Goal: Task Accomplishment & Management: Use online tool/utility

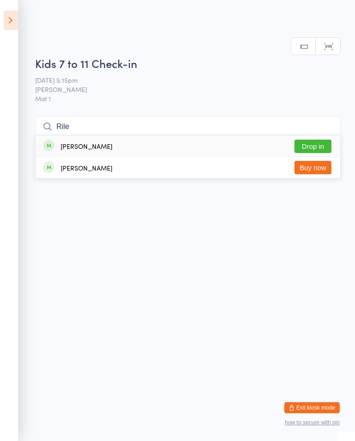
type input "Rile"
click at [319, 140] on button "Drop in" at bounding box center [312, 146] width 37 height 13
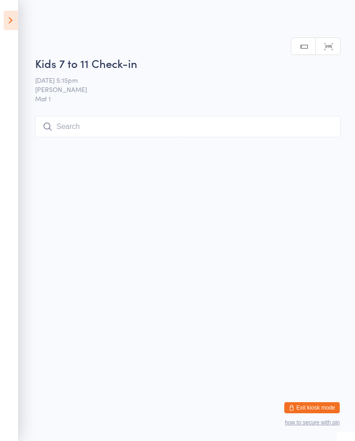
click at [249, 146] on html "You have now entered Kiosk Mode. Members will be able to check themselves in us…" at bounding box center [177, 220] width 355 height 441
click at [295, 135] on input "search" at bounding box center [187, 126] width 305 height 21
type input "J"
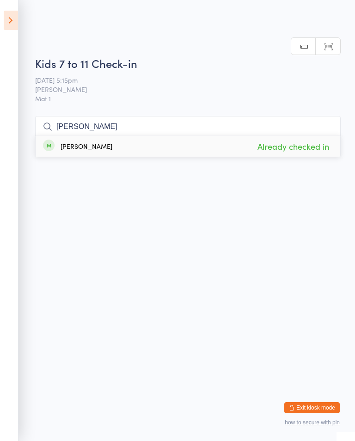
type input "J"
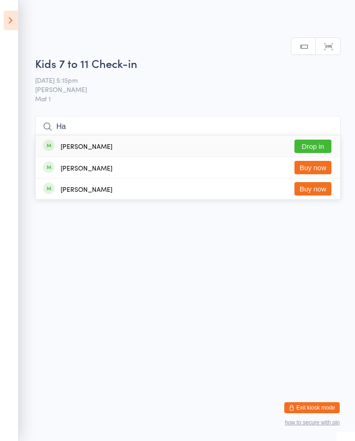
type input "H"
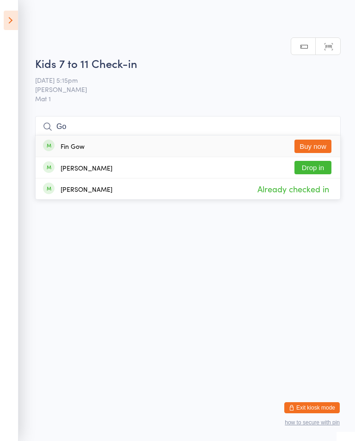
type input "G"
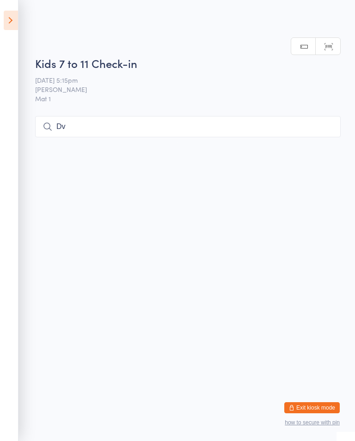
type input "D"
type input "O"
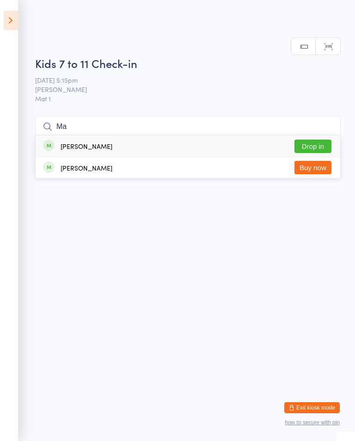
type input "M"
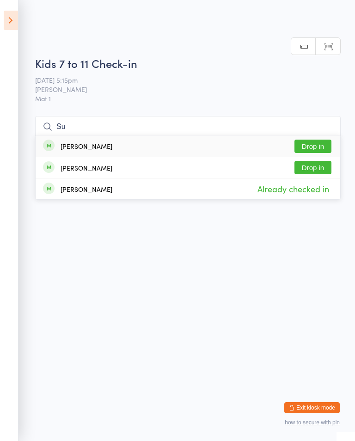
scroll to position [12, 0]
type input "Su"
click at [8, 11] on icon at bounding box center [11, 20] width 14 height 19
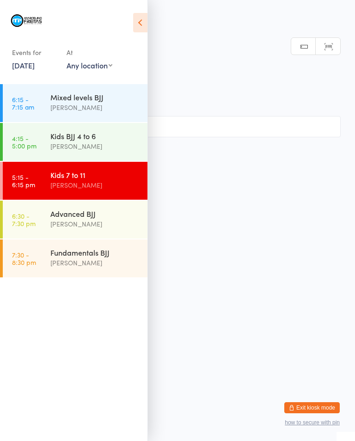
scroll to position [0, 0]
click at [92, 218] on div "Advanced BJJ" at bounding box center [94, 213] width 89 height 10
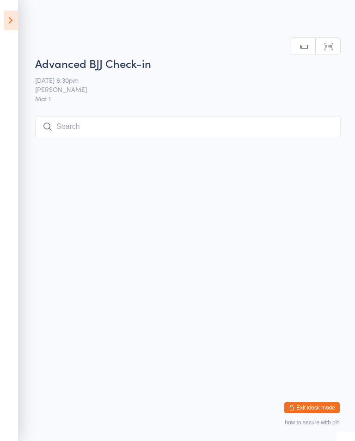
click at [164, 122] on input "search" at bounding box center [187, 126] width 305 height 21
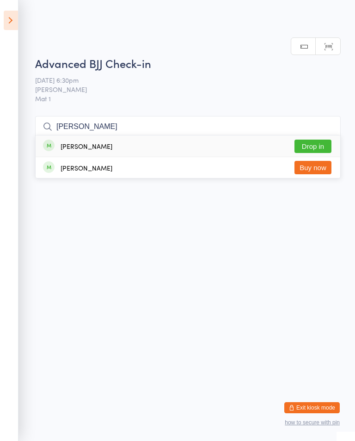
type input "[PERSON_NAME]"
click at [321, 140] on button "Drop in" at bounding box center [312, 146] width 37 height 13
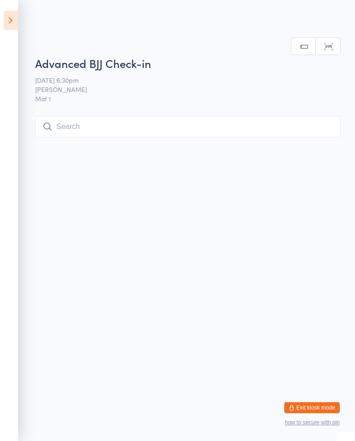
scroll to position [0, 0]
click at [132, 134] on input "search" at bounding box center [187, 126] width 305 height 21
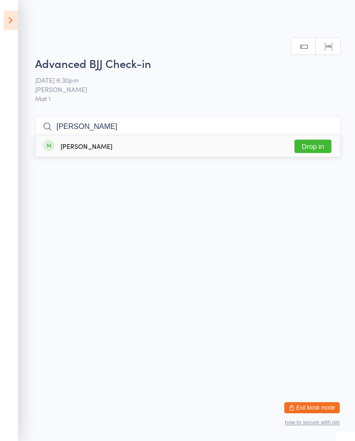
type input "[PERSON_NAME]"
click at [314, 140] on button "Drop in" at bounding box center [312, 146] width 37 height 13
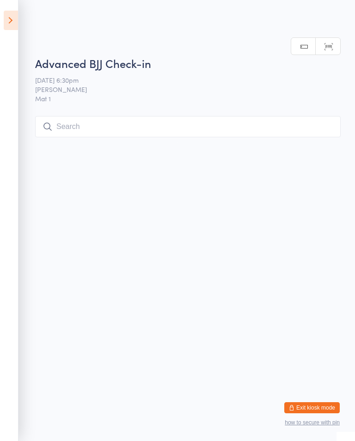
scroll to position [0, 0]
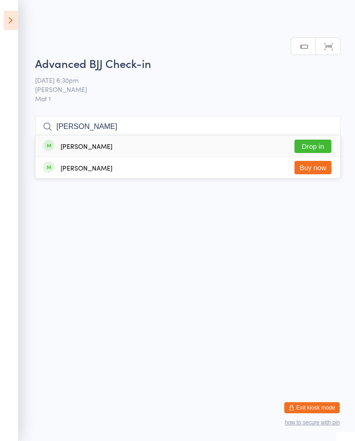
type input "[PERSON_NAME]"
click at [313, 140] on button "Drop in" at bounding box center [312, 146] width 37 height 13
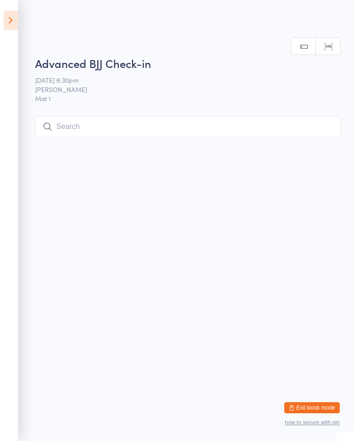
click at [110, 126] on input "search" at bounding box center [187, 126] width 305 height 21
type input "Fillor zijai"
click at [322, 140] on button "Check in" at bounding box center [312, 146] width 37 height 13
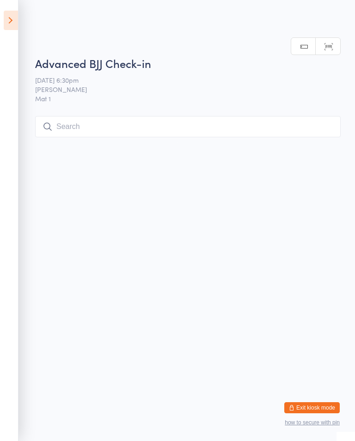
click at [271, 125] on input "search" at bounding box center [187, 126] width 305 height 21
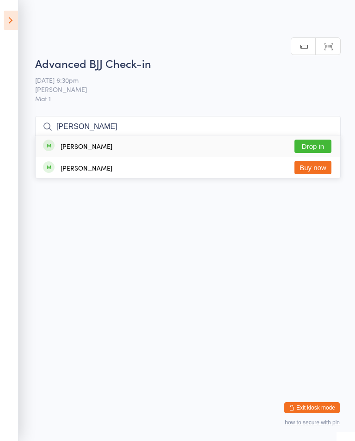
type input "[PERSON_NAME]"
click at [314, 140] on button "Drop in" at bounding box center [312, 146] width 37 height 13
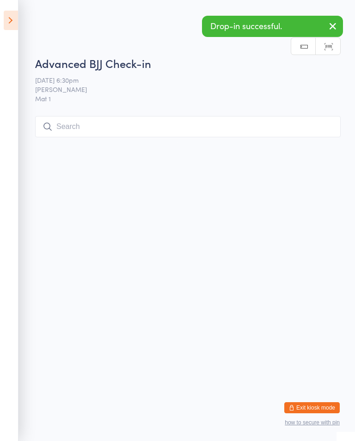
click at [222, 120] on input "search" at bounding box center [187, 126] width 305 height 21
type input "Ide"
click at [312, 140] on button "Drop in" at bounding box center [312, 146] width 37 height 13
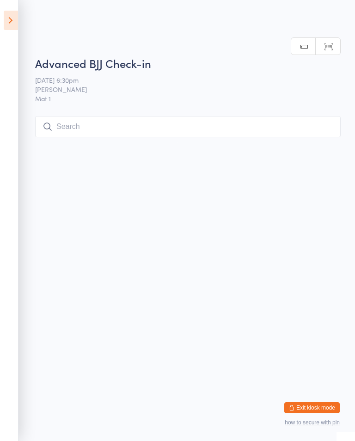
click at [172, 124] on input "search" at bounding box center [187, 126] width 305 height 21
type input "Nin"
click at [316, 140] on button "Drop in" at bounding box center [312, 146] width 37 height 13
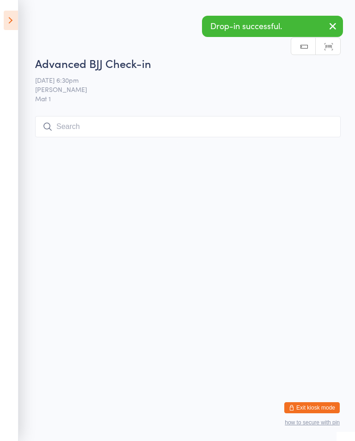
click at [94, 126] on input "search" at bounding box center [187, 126] width 305 height 21
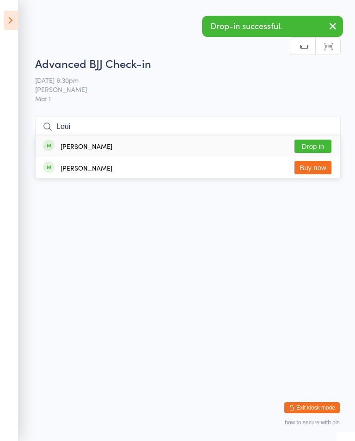
type input "Loui"
click at [316, 140] on button "Drop in" at bounding box center [312, 146] width 37 height 13
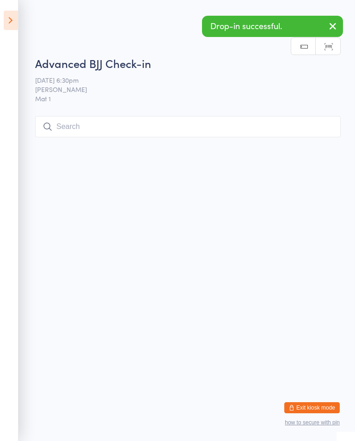
scroll to position [0, 0]
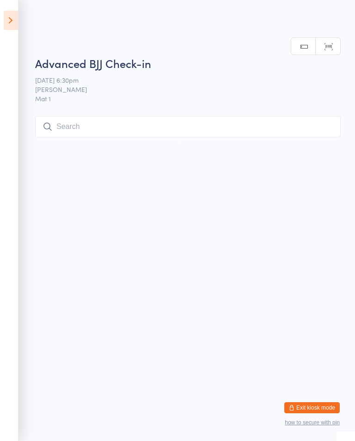
click at [188, 122] on input "search" at bounding box center [187, 126] width 305 height 21
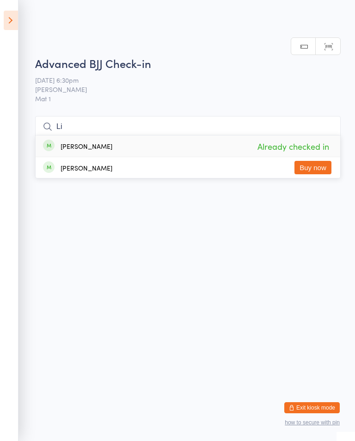
type input "L"
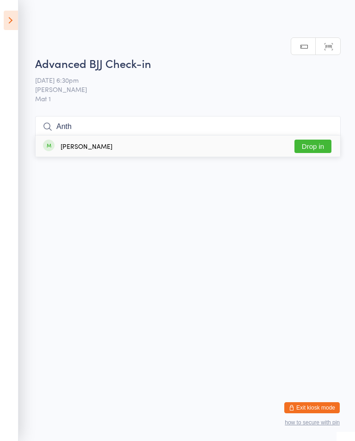
type input "Anth"
click at [316, 140] on button "Drop in" at bounding box center [312, 146] width 37 height 13
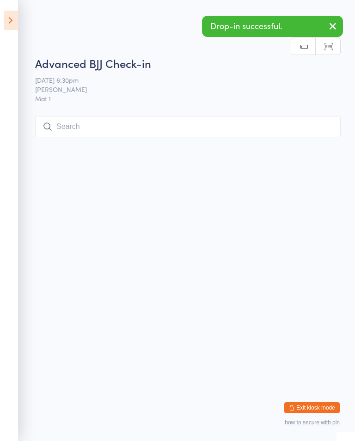
click at [198, 128] on input "search" at bounding box center [187, 126] width 305 height 21
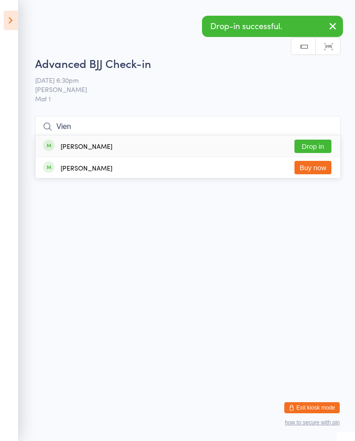
type input "Vien"
click at [323, 140] on button "Drop in" at bounding box center [312, 146] width 37 height 13
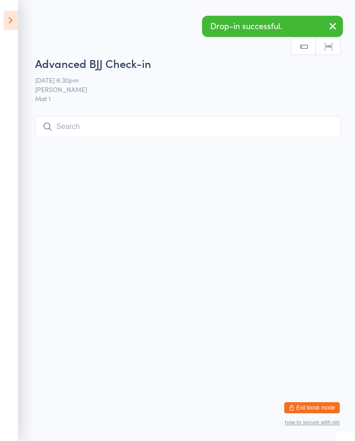
scroll to position [0, 0]
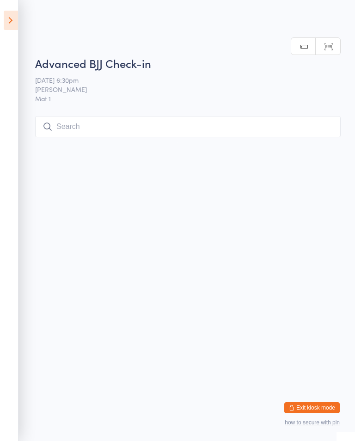
click at [137, 129] on input "search" at bounding box center [187, 126] width 305 height 21
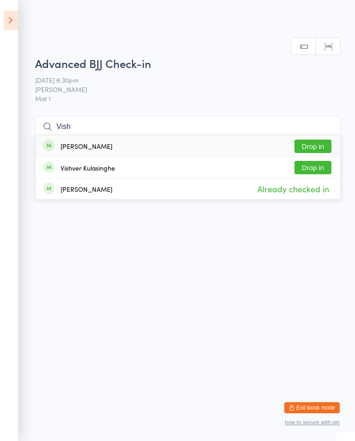
type input "Vish"
click at [319, 140] on button "Drop in" at bounding box center [312, 146] width 37 height 13
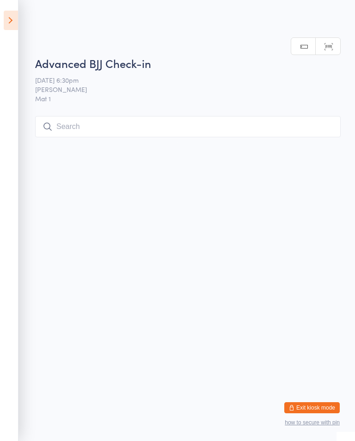
scroll to position [0, 0]
click at [234, 124] on input "search" at bounding box center [187, 126] width 305 height 21
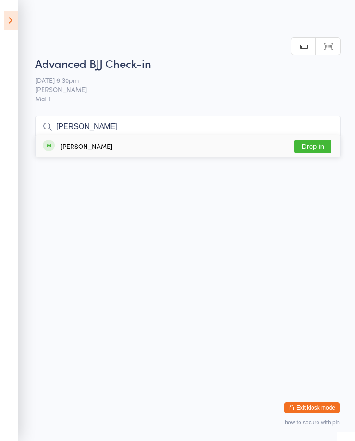
type input "[PERSON_NAME]"
click at [310, 140] on button "Drop in" at bounding box center [312, 146] width 37 height 13
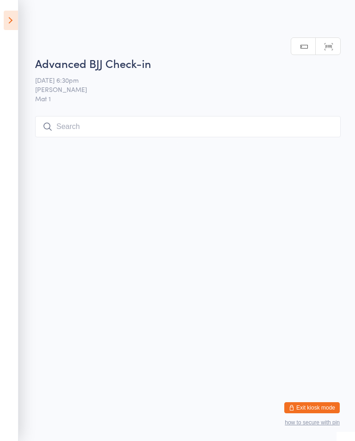
scroll to position [0, 0]
click at [140, 130] on input "search" at bounding box center [187, 126] width 305 height 21
type input "Insaf"
click at [321, 140] on button "Drop in" at bounding box center [312, 146] width 37 height 13
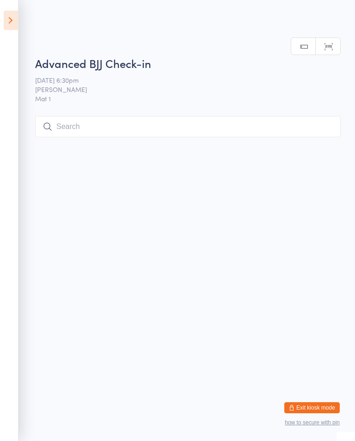
scroll to position [0, 0]
type input "Laz"
click at [235, 147] on div "[PERSON_NAME] Drop in" at bounding box center [188, 145] width 305 height 21
